Goal: Information Seeking & Learning: Learn about a topic

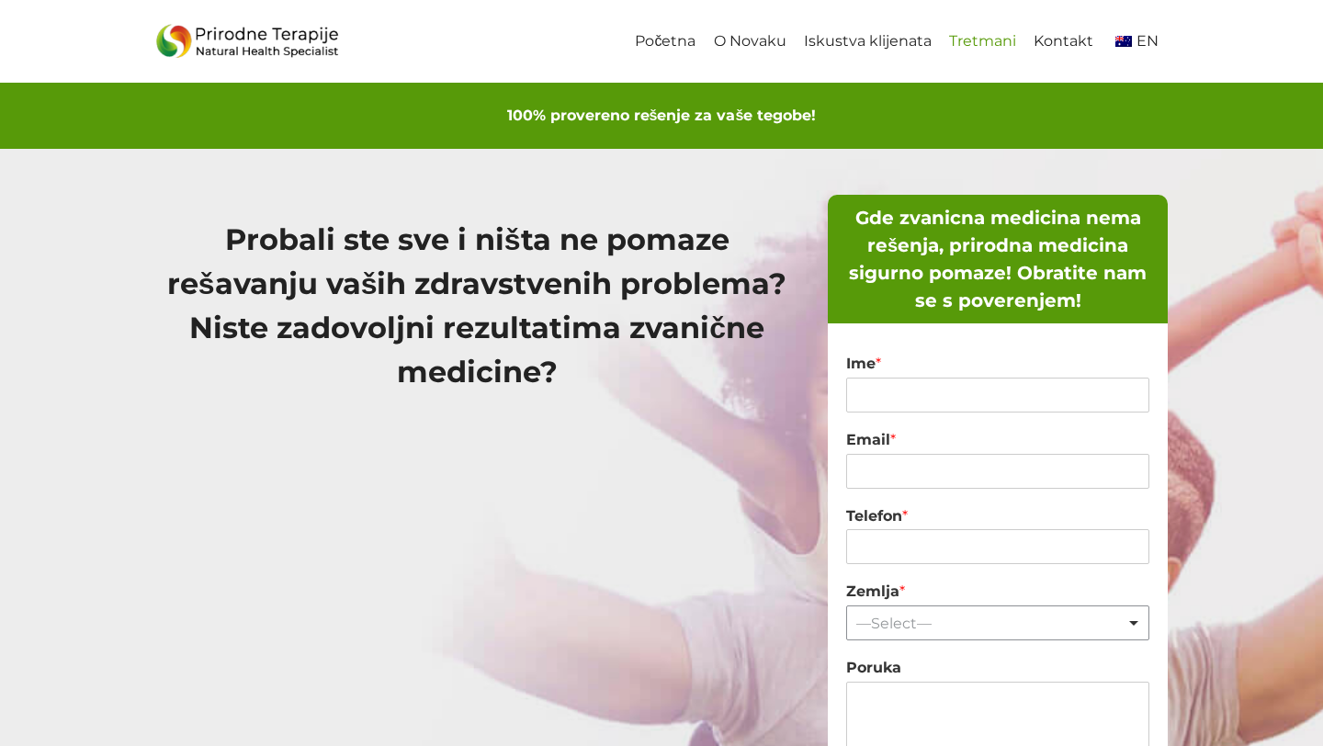
click at [976, 33] on link "Tretmani" at bounding box center [982, 41] width 85 height 41
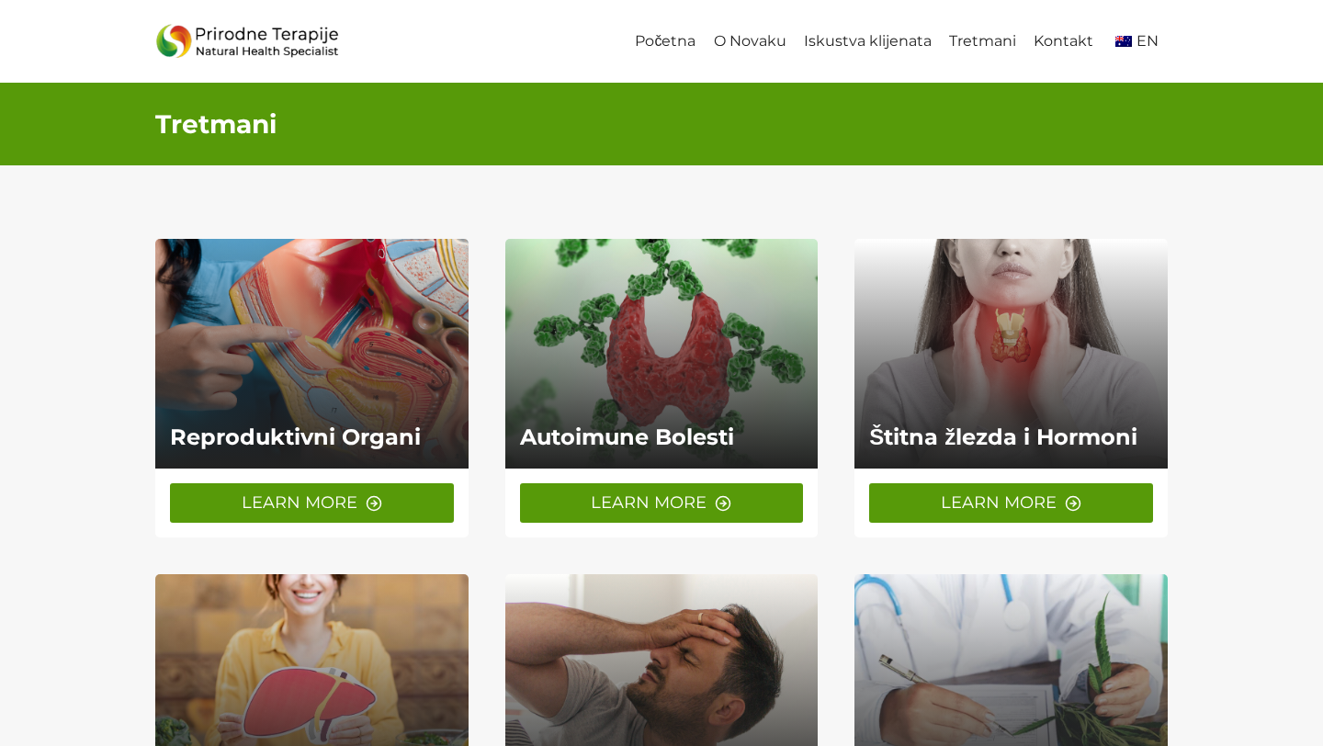
click at [361, 502] on link "LEARN MORE" at bounding box center [312, 502] width 284 height 39
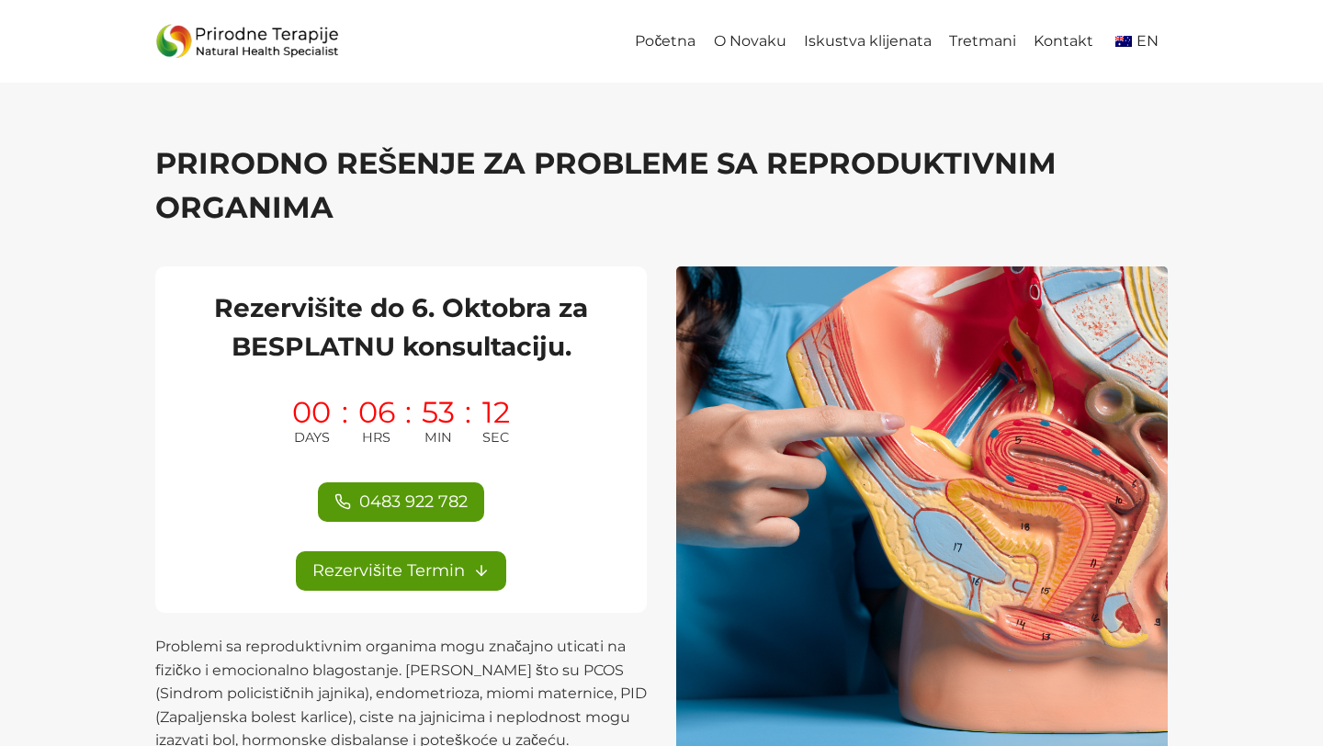
click at [267, 299] on h2 "Rezervišite do 6. Oktobra za BESPLATNU konsultaciju." at bounding box center [400, 326] width 447 height 77
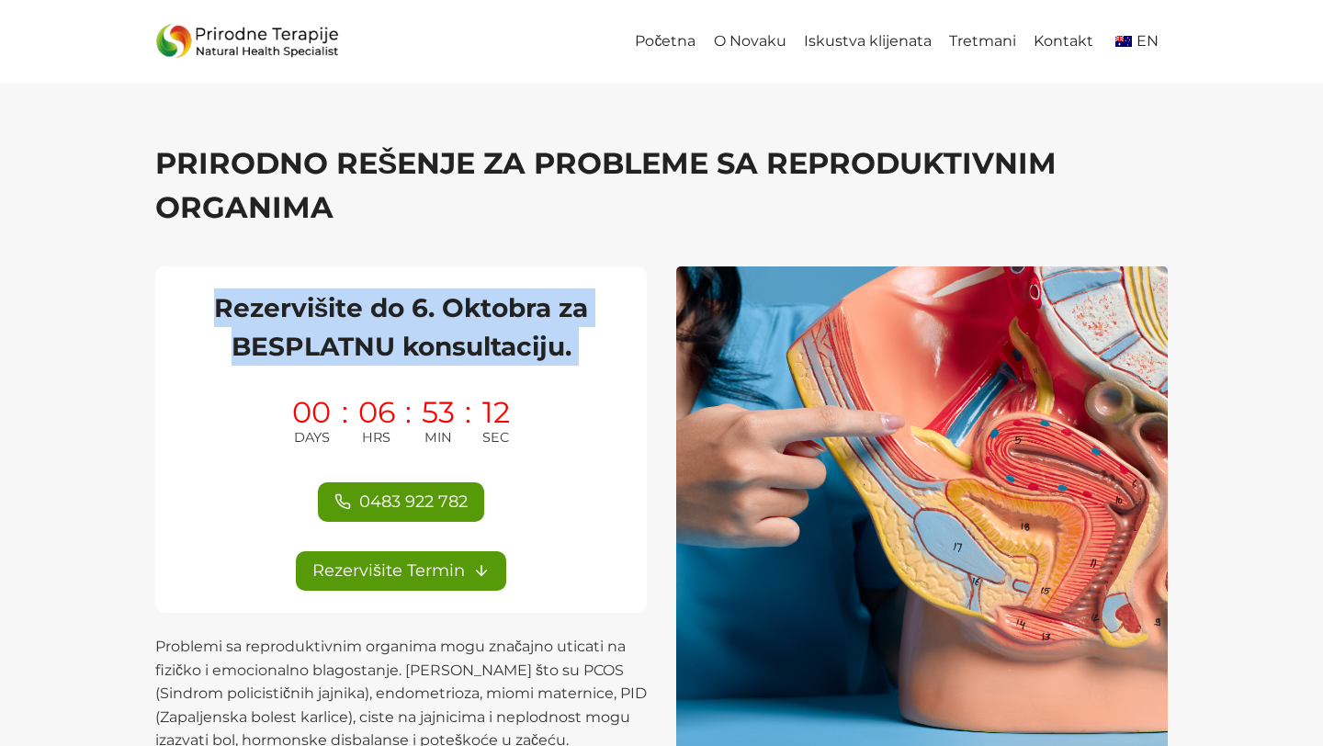
click at [267, 299] on h2 "Rezervišite do 6. Oktobra za BESPLATNU konsultaciju." at bounding box center [400, 326] width 447 height 77
copy div "Rezervišite do 6. Oktobra za BESPLATNU konsultaciju."
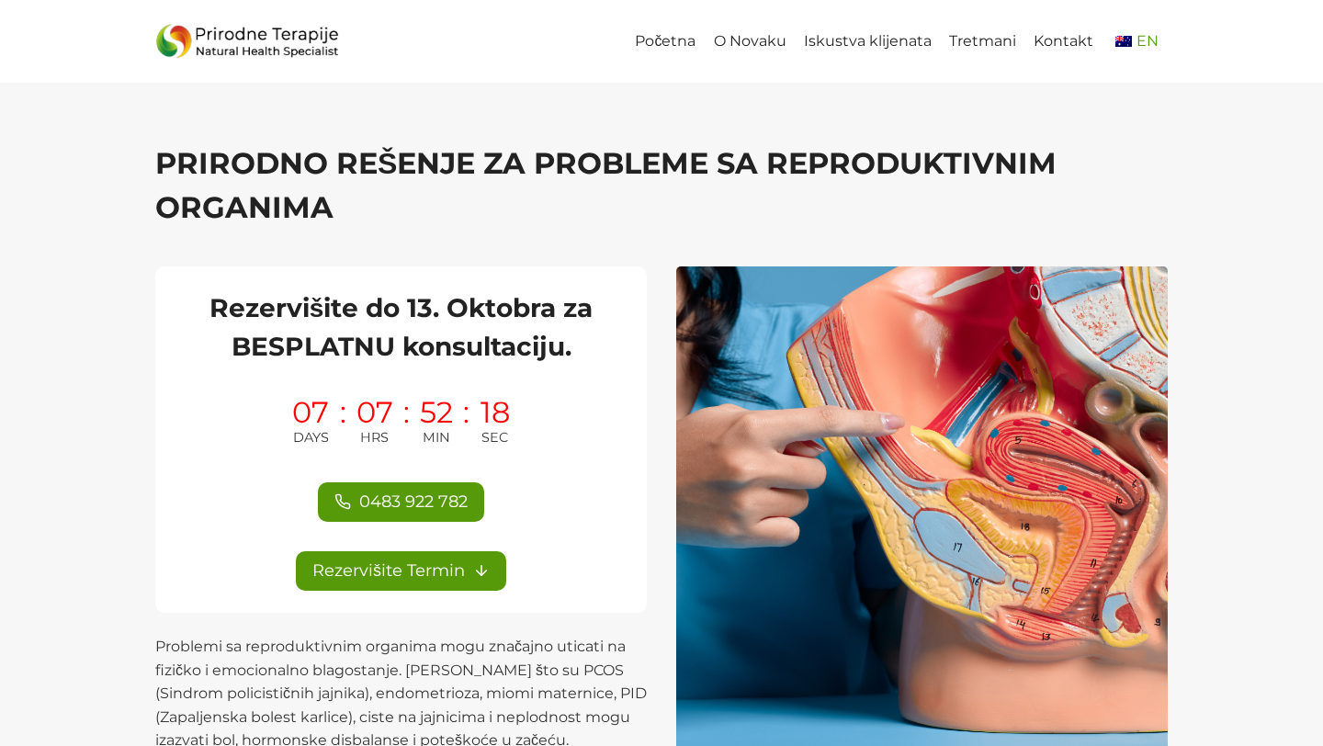
click at [1142, 46] on span "EN" at bounding box center [1147, 40] width 22 height 17
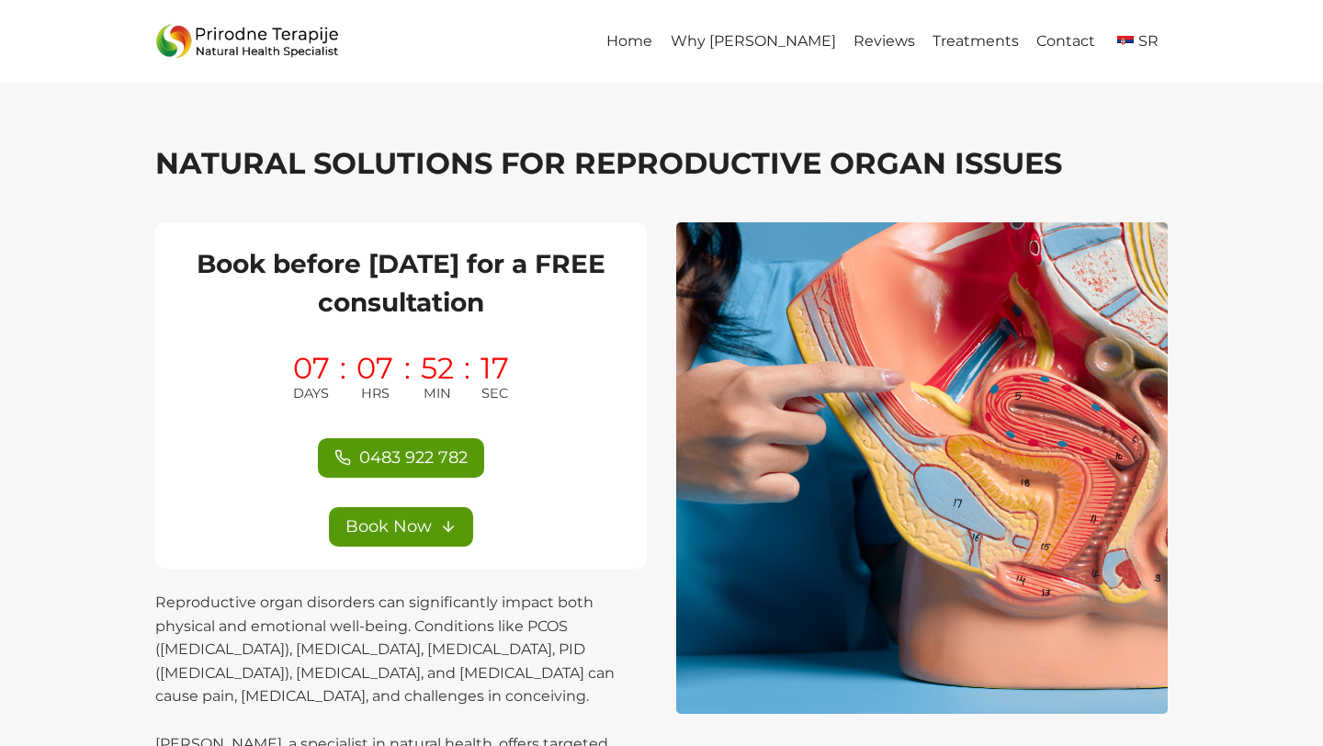
click at [1142, 46] on span "SR" at bounding box center [1148, 40] width 20 height 17
